Goal: Task Accomplishment & Management: Complete application form

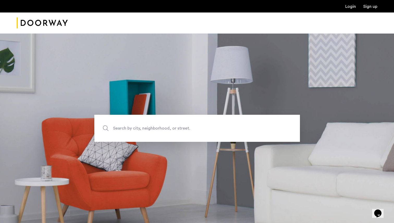
click at [369, 4] on link "Sign up" at bounding box center [370, 6] width 14 height 4
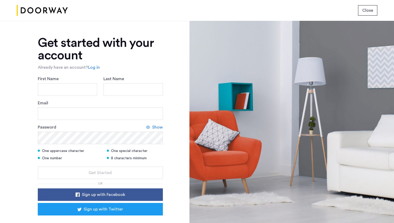
click at [368, 8] on span "Close" at bounding box center [367, 10] width 11 height 6
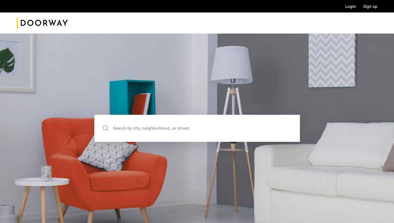
click at [355, 6] on link "Login" at bounding box center [350, 6] width 11 height 4
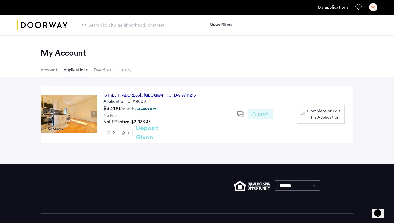
click at [137, 98] on div "[STREET_ADDRESS]" at bounding box center [149, 95] width 93 height 6
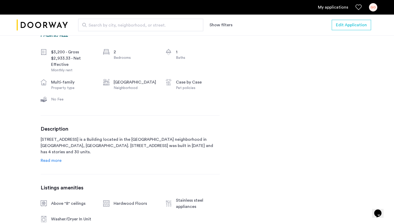
scroll to position [201, 0]
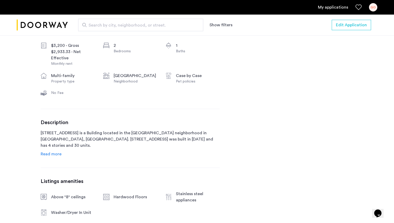
click at [56, 156] on span "Read more" at bounding box center [51, 154] width 21 height 4
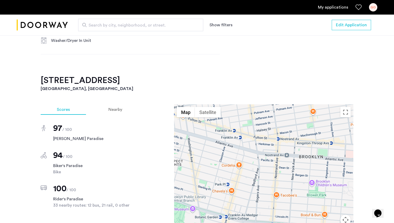
scroll to position [518, 0]
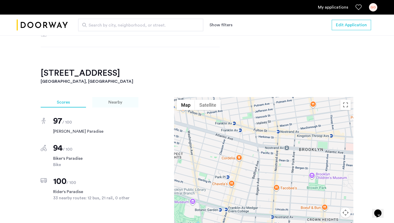
click at [121, 100] on span "Nearby" at bounding box center [115, 102] width 14 height 4
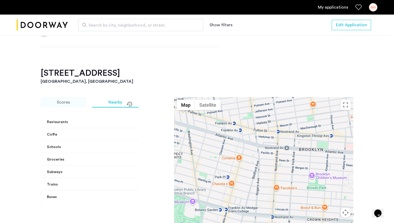
click at [60, 100] on span "Scores" at bounding box center [63, 102] width 13 height 4
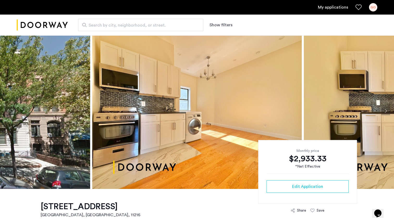
scroll to position [6, 0]
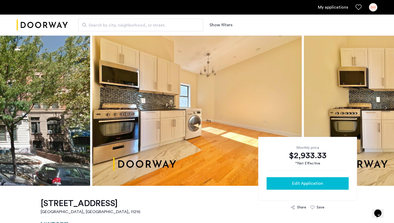
click at [303, 186] on span "Edit Application" at bounding box center [307, 184] width 31 height 6
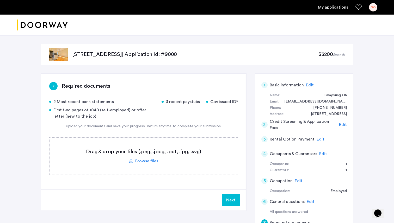
scroll to position [26, 0]
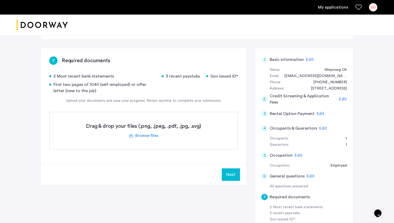
click at [156, 129] on label at bounding box center [144, 130] width 188 height 37
click at [0, 0] on input "file" at bounding box center [0, 0] width 0 height 0
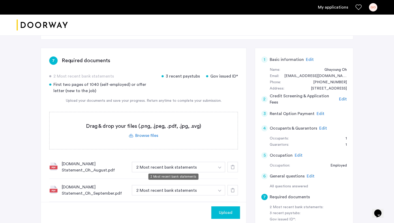
click at [213, 165] on button "2 Most recent bank statements" at bounding box center [173, 167] width 83 height 10
click at [149, 138] on label at bounding box center [144, 130] width 188 height 37
click at [0, 0] on input "file" at bounding box center [0, 0] width 0 height 0
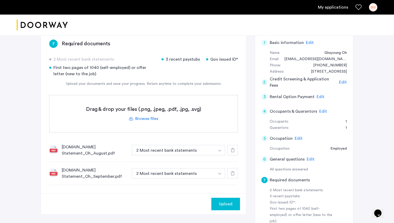
click at [135, 114] on label at bounding box center [144, 113] width 188 height 37
click at [0, 0] on input "file" at bounding box center [0, 0] width 0 height 0
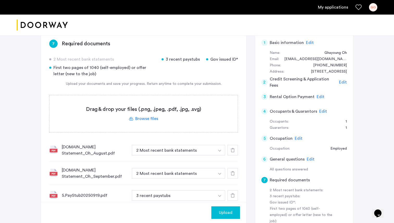
click at [138, 120] on label at bounding box center [144, 113] width 188 height 37
click at [0, 0] on input "file" at bounding box center [0, 0] width 0 height 0
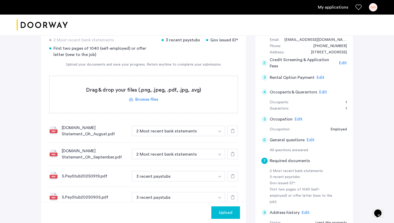
scroll to position [62, 0]
click at [149, 101] on label at bounding box center [144, 94] width 188 height 37
click at [0, 0] on input "file" at bounding box center [0, 0] width 0 height 0
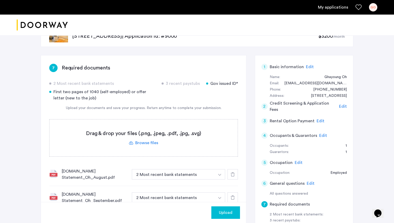
scroll to position [24, 0]
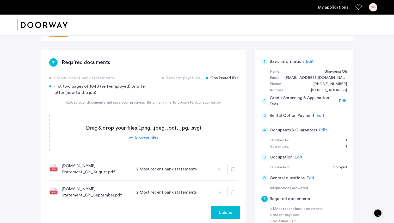
click at [169, 137] on label at bounding box center [144, 132] width 188 height 37
click at [0, 0] on input "file" at bounding box center [0, 0] width 0 height 0
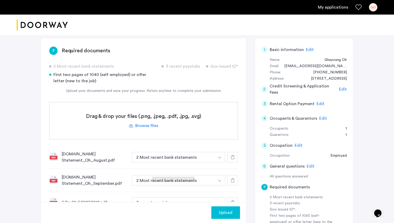
scroll to position [13, 0]
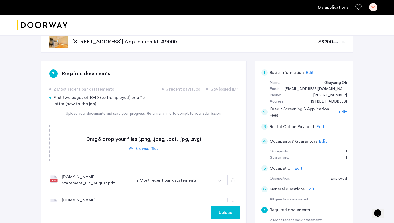
click at [138, 148] on label at bounding box center [144, 143] width 188 height 37
click at [0, 0] on input "file" at bounding box center [0, 0] width 0 height 0
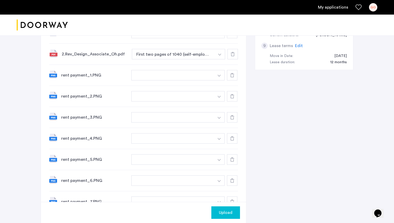
scroll to position [258, 0]
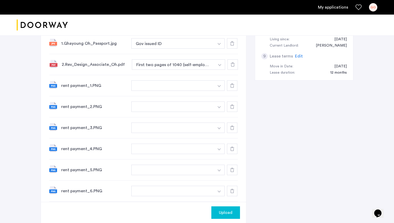
click at [222, 84] on button "button" at bounding box center [219, 86] width 11 height 10
click at [206, 85] on button "button" at bounding box center [172, 86] width 83 height 10
click at [201, 81] on button "button" at bounding box center [172, 86] width 83 height 10
click at [196, 97] on input at bounding box center [178, 96] width 93 height 9
type input "**********"
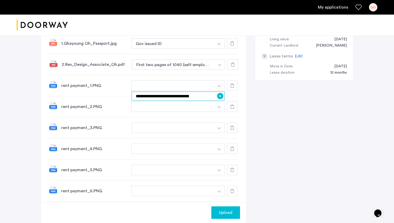
drag, startPoint x: 207, startPoint y: 93, endPoint x: 84, endPoint y: 85, distance: 123.3
click at [84, 85] on div "**********" at bounding box center [143, 85] width 189 height 21
click at [169, 84] on button "button" at bounding box center [172, 86] width 83 height 10
click at [218, 82] on button "button" at bounding box center [219, 86] width 11 height 10
click at [201, 97] on input "**********" at bounding box center [178, 96] width 93 height 9
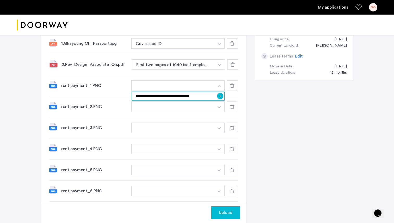
click at [216, 96] on input "**********" at bounding box center [178, 96] width 93 height 9
click at [220, 95] on button "+" at bounding box center [220, 96] width 6 height 6
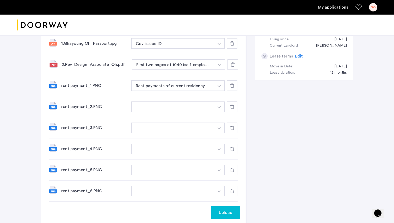
click at [215, 105] on button "button" at bounding box center [219, 107] width 11 height 10
click at [211, 117] on input at bounding box center [178, 117] width 93 height 9
paste input "**********"
drag, startPoint x: 193, startPoint y: 118, endPoint x: 96, endPoint y: 110, distance: 97.3
click at [96, 110] on div "**********" at bounding box center [143, 106] width 189 height 21
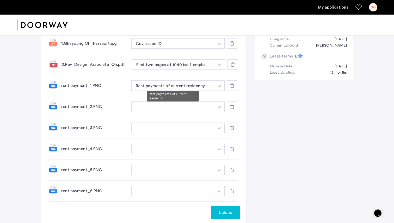
click at [203, 84] on button "Rent payments of current residency" at bounding box center [172, 86] width 83 height 10
click at [181, 105] on button "button" at bounding box center [172, 107] width 83 height 10
click at [218, 106] on img "button" at bounding box center [219, 107] width 3 height 2
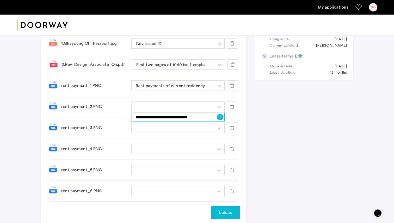
type input "**********"
drag, startPoint x: 211, startPoint y: 116, endPoint x: 110, endPoint y: 112, distance: 101.2
click at [110, 112] on div "**********" at bounding box center [143, 106] width 189 height 21
click at [170, 104] on button "button" at bounding box center [172, 107] width 83 height 10
click at [214, 106] on button "button" at bounding box center [219, 107] width 11 height 10
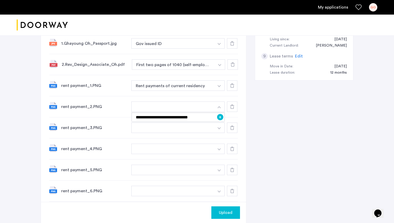
click at [220, 114] on button "+" at bounding box center [220, 117] width 6 height 6
click at [223, 125] on button "button" at bounding box center [219, 128] width 11 height 10
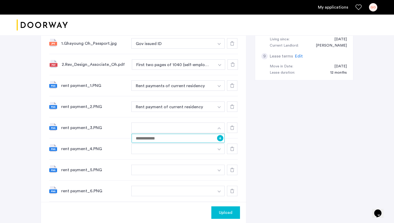
click at [204, 138] on input at bounding box center [178, 138] width 93 height 9
type input "**********"
click at [219, 136] on button "+" at bounding box center [220, 138] width 6 height 6
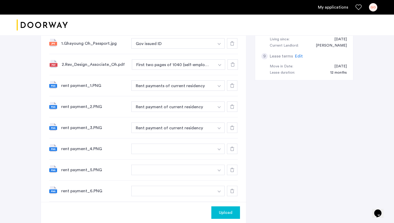
click at [204, 148] on button "button" at bounding box center [172, 149] width 83 height 10
click at [221, 146] on button "button" at bounding box center [219, 149] width 11 height 10
click at [209, 158] on input at bounding box center [178, 159] width 93 height 9
type input "**********"
click at [220, 159] on button "+" at bounding box center [220, 159] width 6 height 6
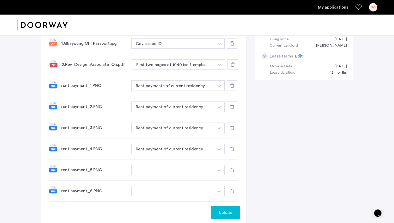
click at [219, 167] on button "button" at bounding box center [219, 170] width 11 height 10
click at [195, 181] on input at bounding box center [178, 180] width 93 height 9
type input "**********"
click at [218, 179] on button "+" at bounding box center [220, 181] width 6 height 6
click at [220, 187] on button "button" at bounding box center [219, 191] width 11 height 10
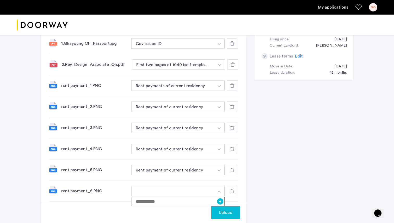
click at [199, 199] on input at bounding box center [178, 201] width 93 height 9
type input "*"
type input "**********"
click at [219, 201] on button "+" at bounding box center [220, 202] width 6 height 6
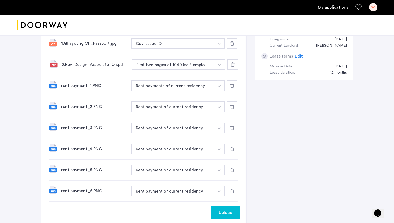
click at [229, 212] on span "Upload" at bounding box center [226, 213] width 14 height 6
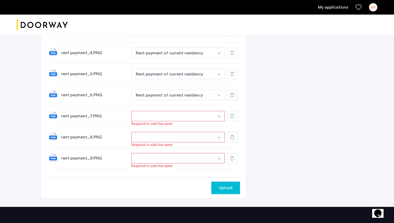
scroll to position [354, 0]
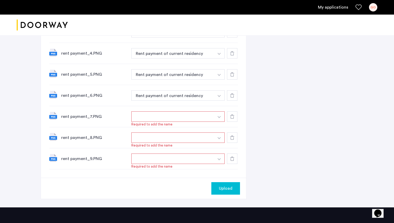
click at [216, 116] on button "button" at bounding box center [219, 117] width 11 height 10
click at [210, 126] on input at bounding box center [178, 127] width 93 height 9
paste input "**********"
type input "**********"
click at [221, 124] on button "+" at bounding box center [220, 127] width 6 height 6
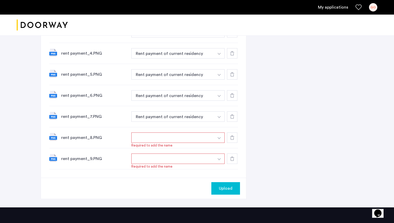
click at [221, 138] on button "button" at bounding box center [219, 138] width 11 height 10
click at [208, 147] on input at bounding box center [178, 148] width 93 height 9
paste input "**********"
type input "**********"
click at [221, 146] on button "+" at bounding box center [220, 148] width 6 height 6
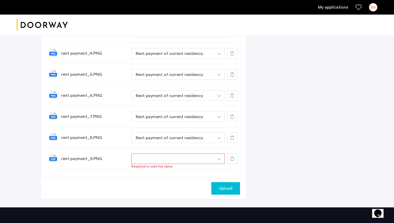
click at [221, 158] on button "button" at bounding box center [219, 159] width 11 height 10
click at [209, 166] on input at bounding box center [178, 169] width 93 height 9
paste input "**********"
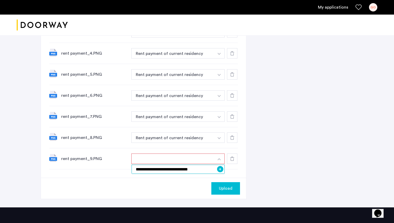
type input "**********"
click at [221, 168] on button "+" at bounding box center [220, 169] width 6 height 6
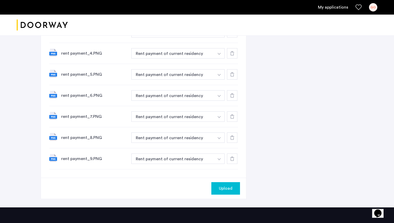
click at [226, 183] on button "Upload" at bounding box center [225, 188] width 29 height 13
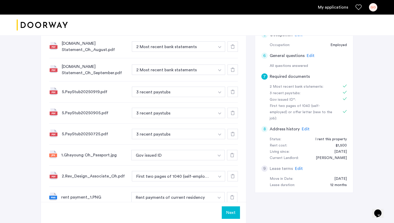
scroll to position [165, 0]
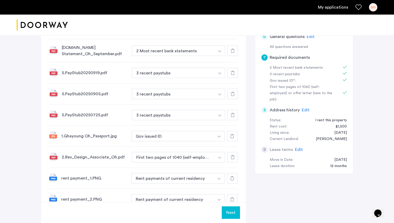
click at [300, 148] on span "Edit" at bounding box center [299, 150] width 8 height 4
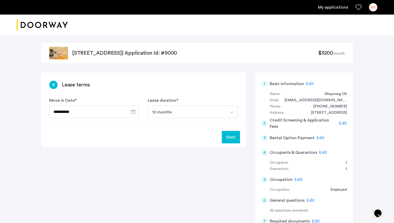
scroll to position [0, 0]
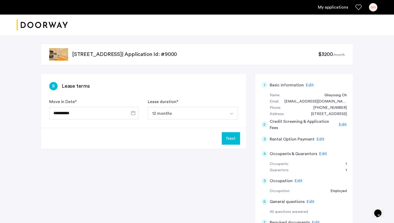
click at [234, 113] on button "Select option" at bounding box center [231, 113] width 13 height 13
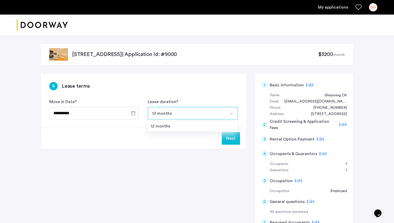
click at [204, 138] on div "Next" at bounding box center [143, 138] width 205 height 21
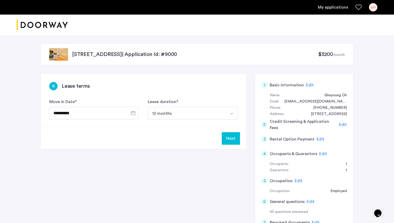
click at [233, 139] on button "Next" at bounding box center [231, 138] width 18 height 13
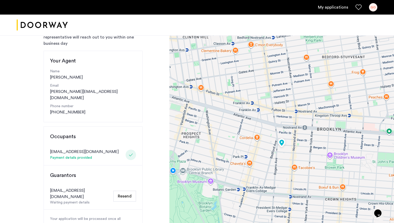
scroll to position [61, 0]
